Goal: Check status: Check status

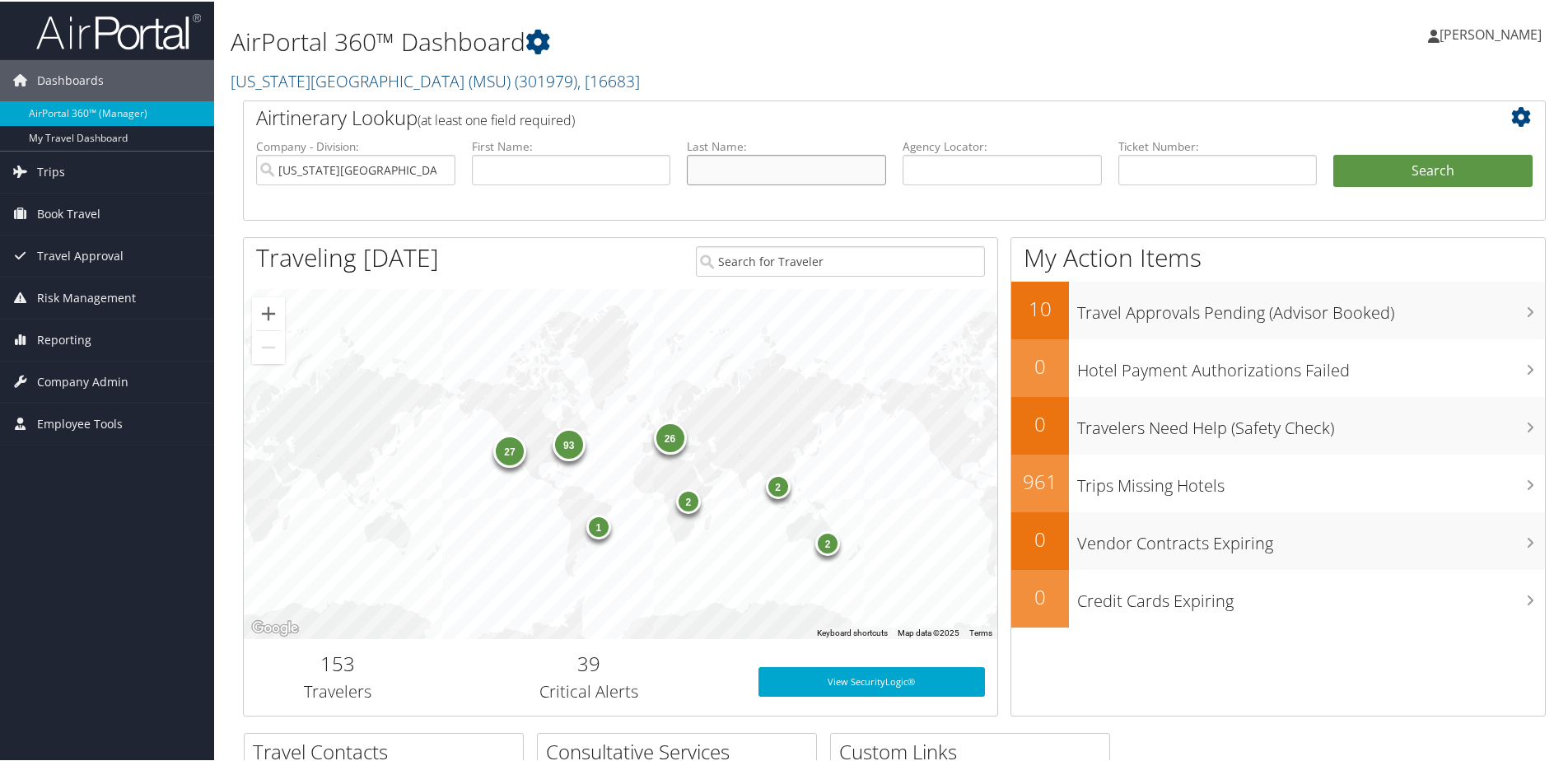
click at [722, 170] on input "text" at bounding box center [787, 169] width 199 height 31
type input "lapi"
click at [1333, 153] on button "Search" at bounding box center [1433, 170] width 199 height 33
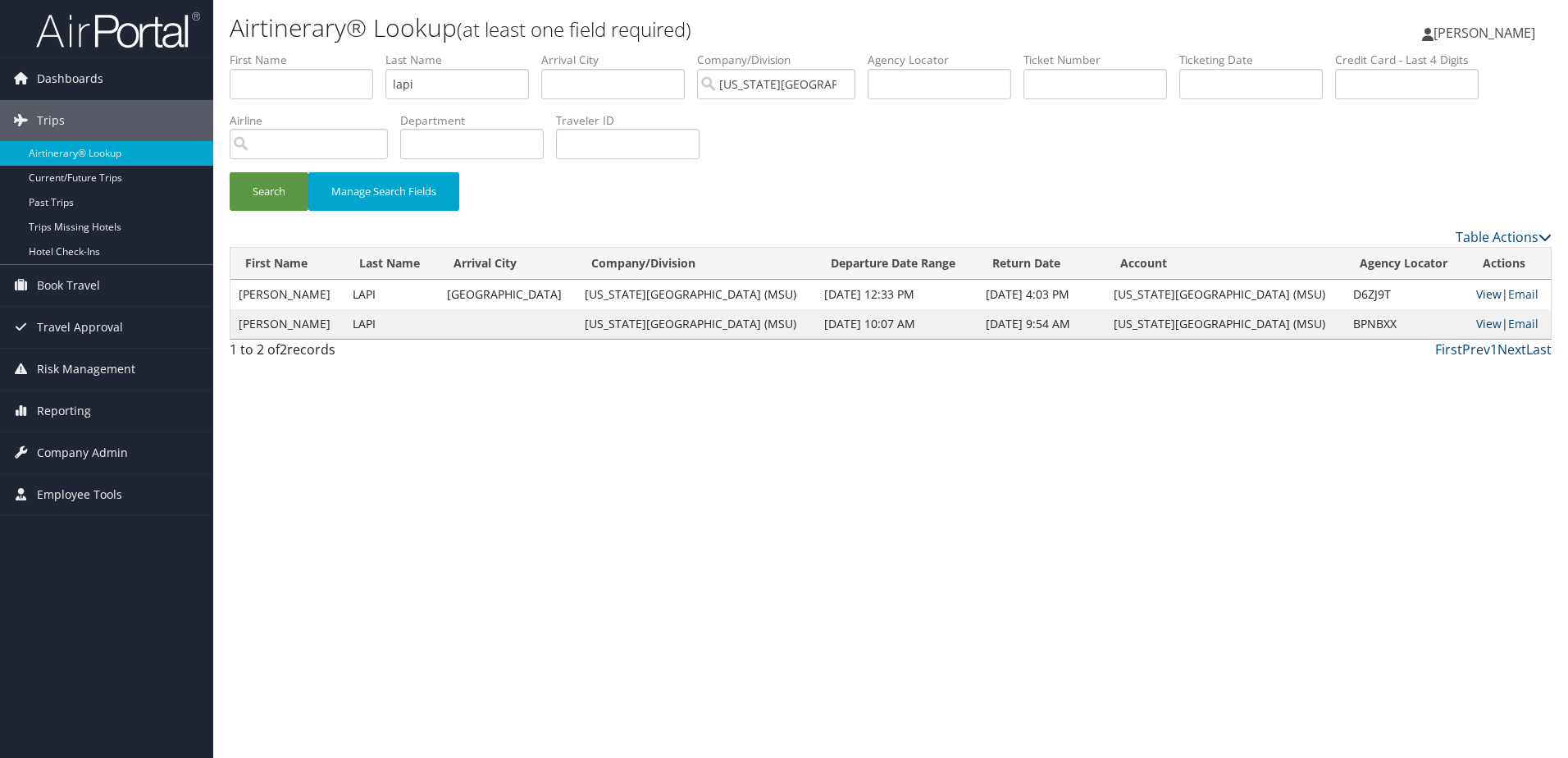
click at [1476, 292] on link "View" at bounding box center [1489, 294] width 25 height 15
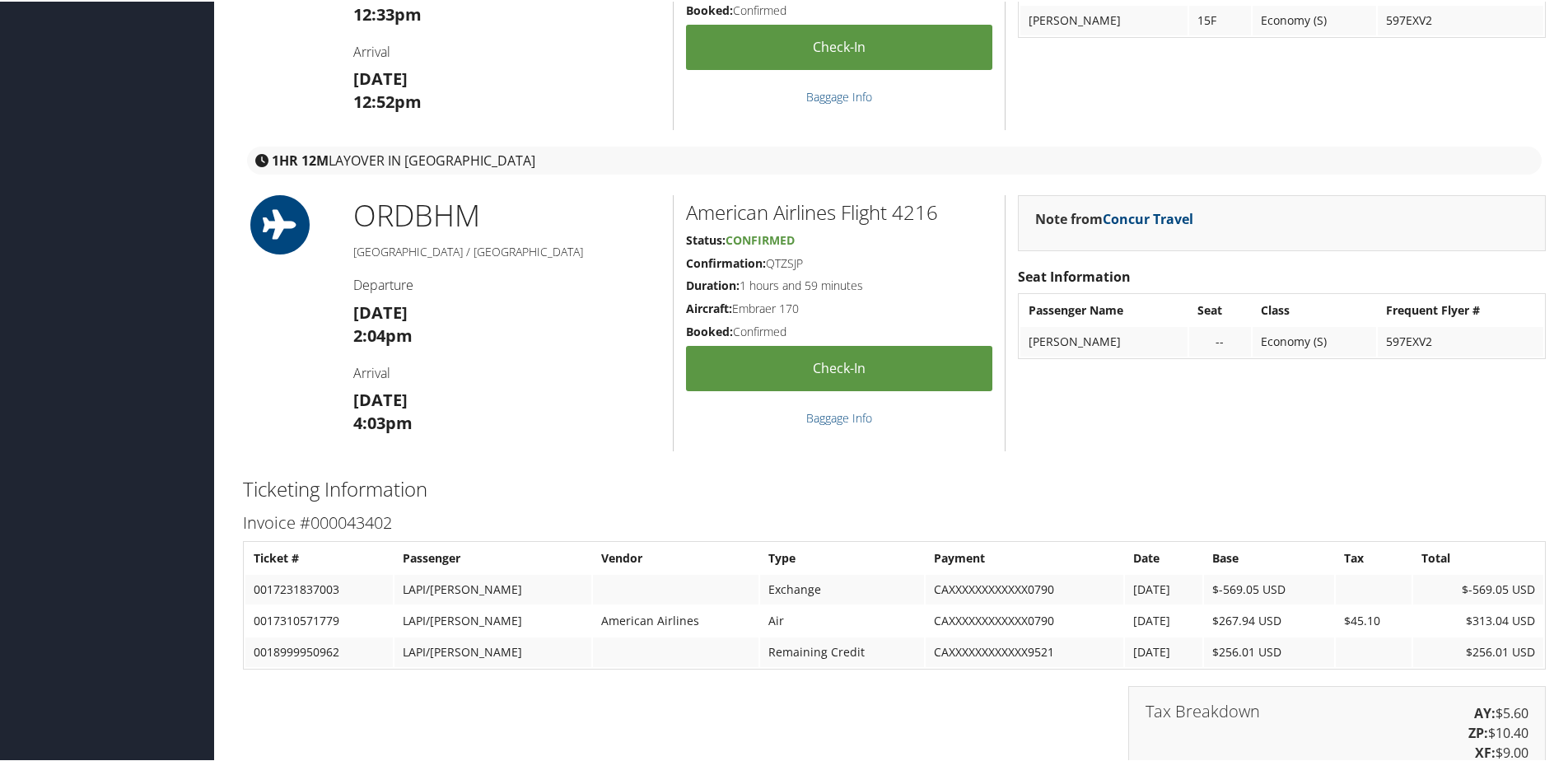
scroll to position [906, 0]
